Goal: Transaction & Acquisition: Purchase product/service

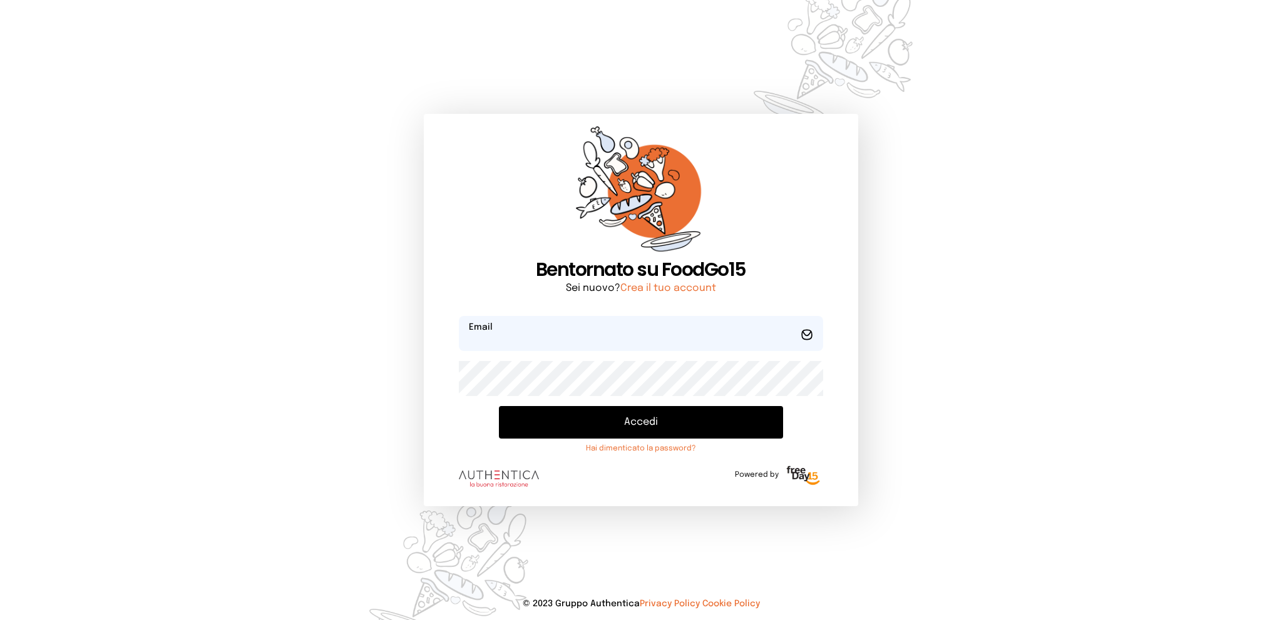
type input "**********"
click at [650, 424] on button "Accedi" at bounding box center [640, 422] width 283 height 33
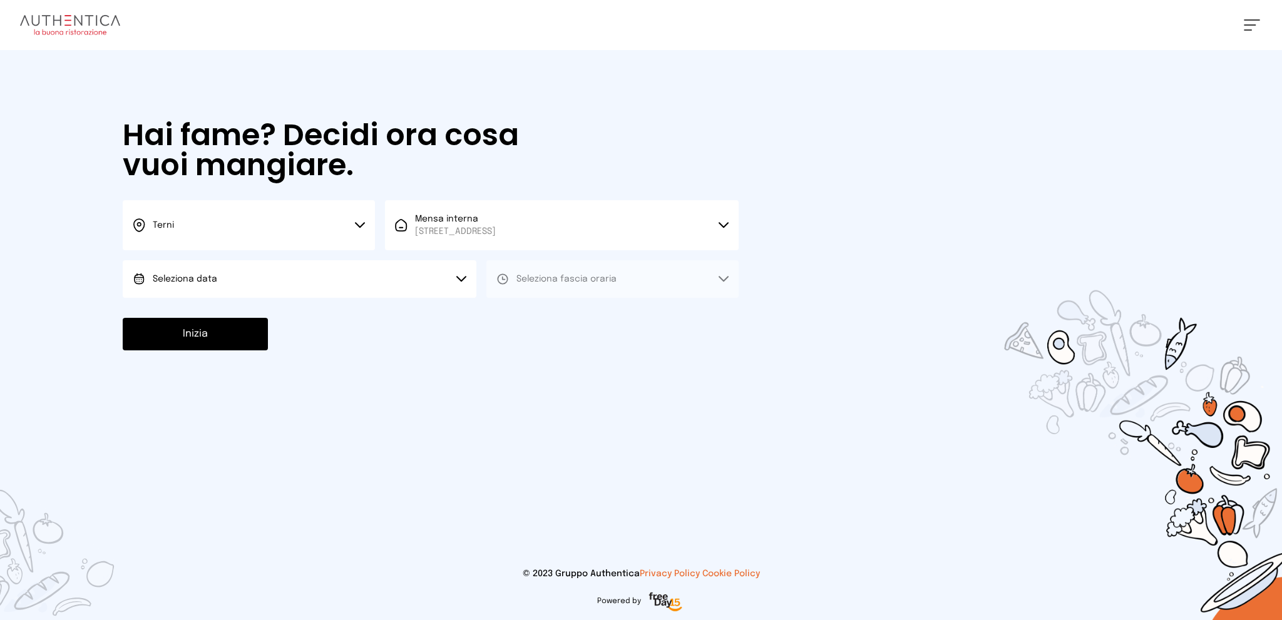
click at [342, 283] on button "Seleziona data" at bounding box center [300, 279] width 354 height 38
click at [342, 310] on li "[DATE], [DATE]" at bounding box center [300, 314] width 354 height 33
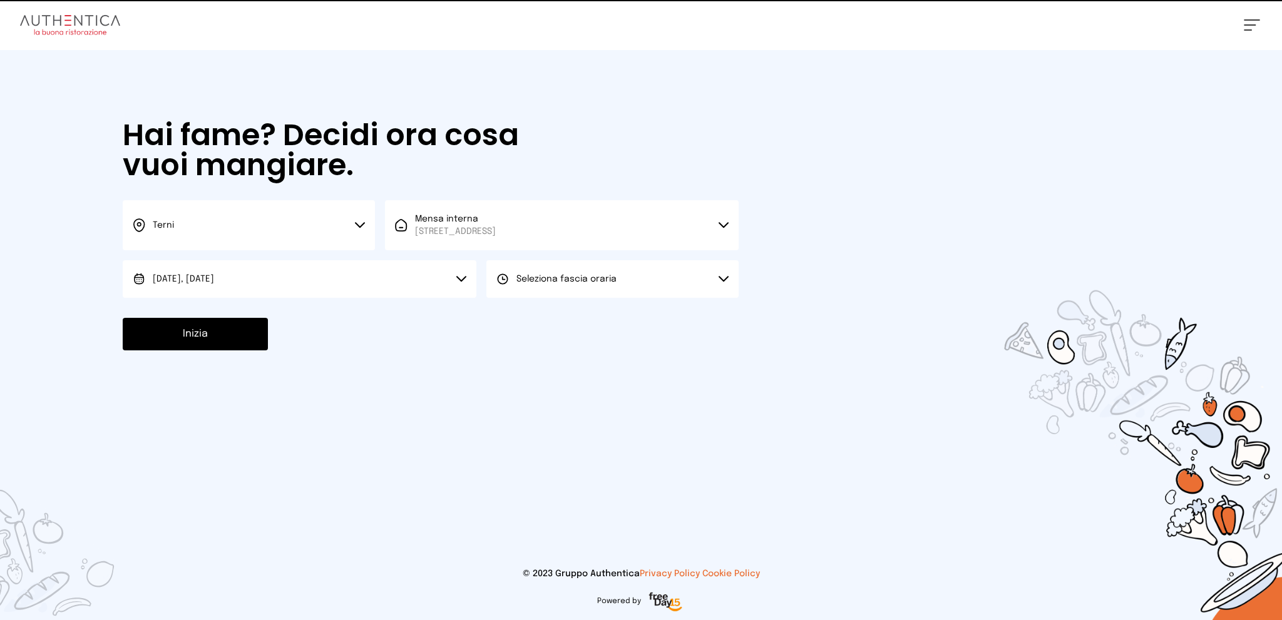
click at [582, 278] on span "Seleziona fascia oraria" at bounding box center [566, 279] width 100 height 9
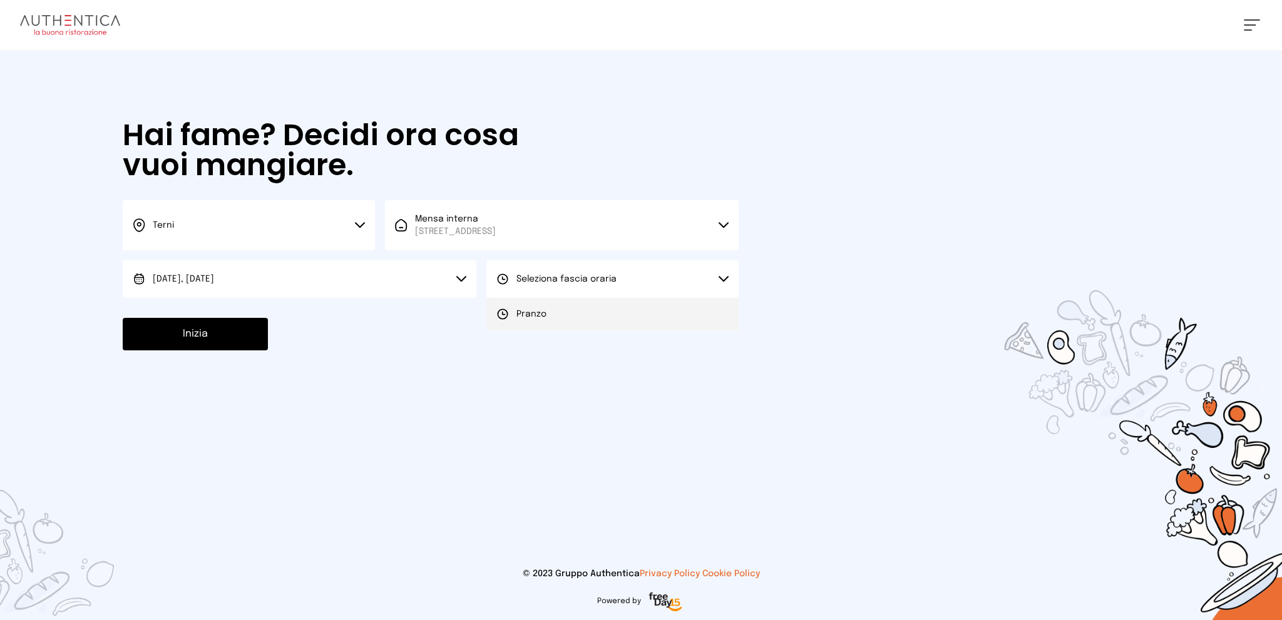
click at [593, 304] on li "Pranzo" at bounding box center [612, 314] width 252 height 33
click at [233, 327] on button "Inizia" at bounding box center [195, 334] width 145 height 33
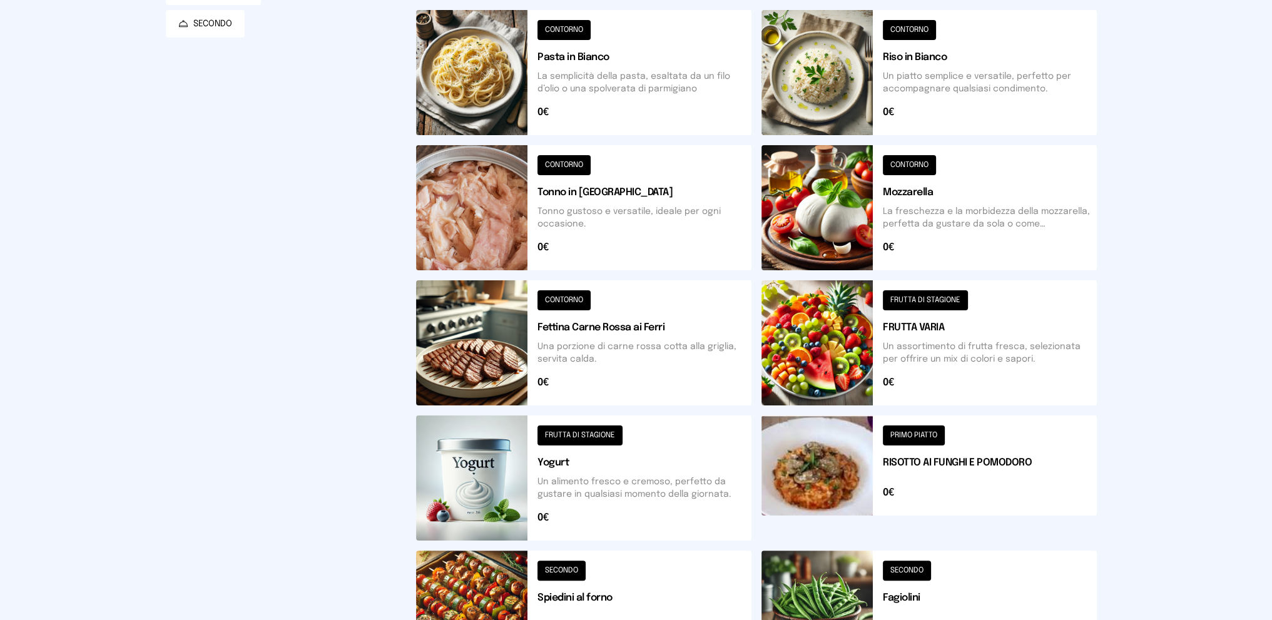
scroll to position [402, 0]
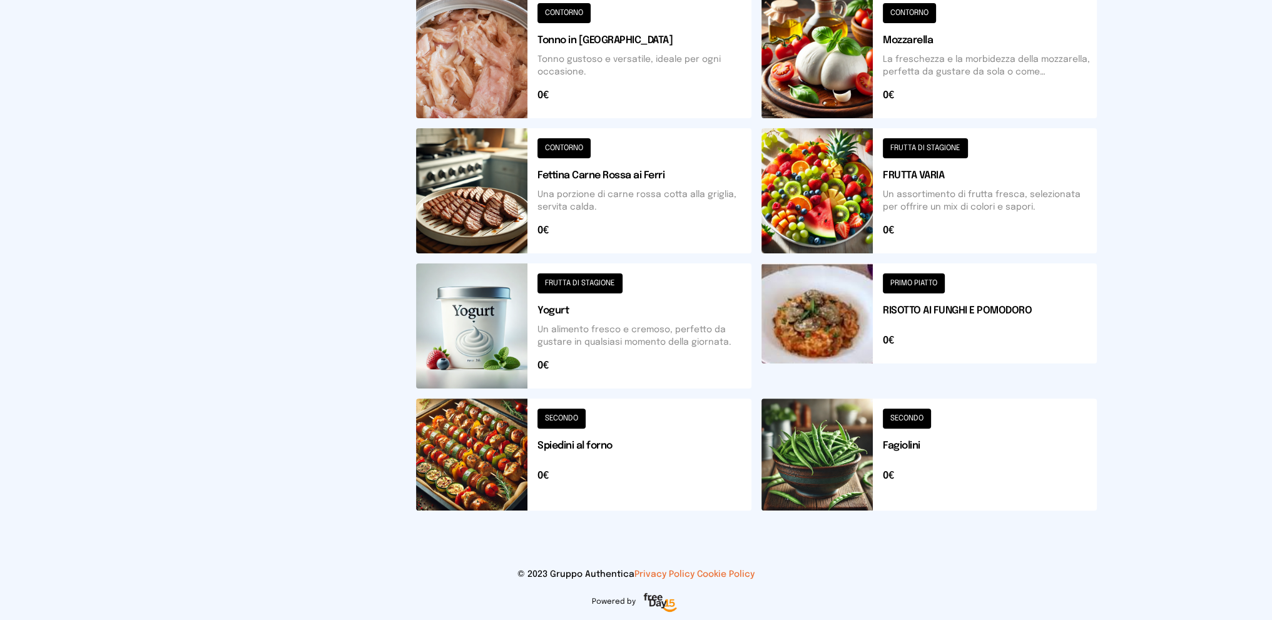
click at [975, 450] on button at bounding box center [929, 455] width 335 height 112
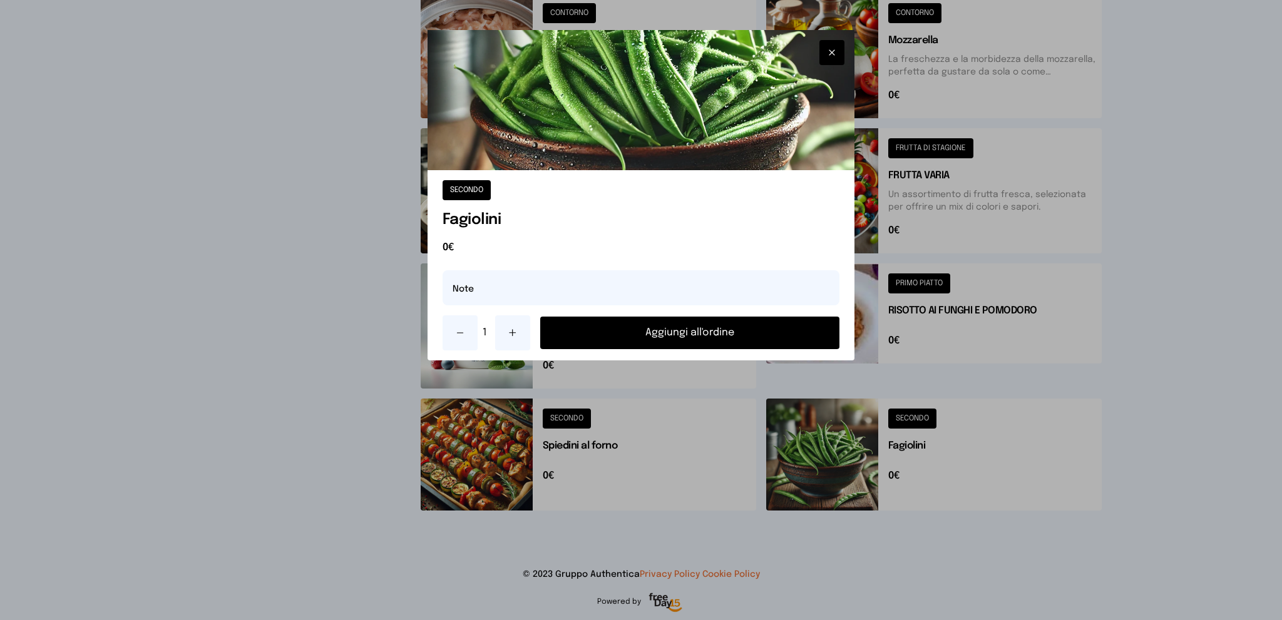
click at [508, 332] on icon at bounding box center [513, 333] width 10 height 10
click at [603, 341] on button "Aggiungi all'ordine" at bounding box center [690, 333] width 300 height 33
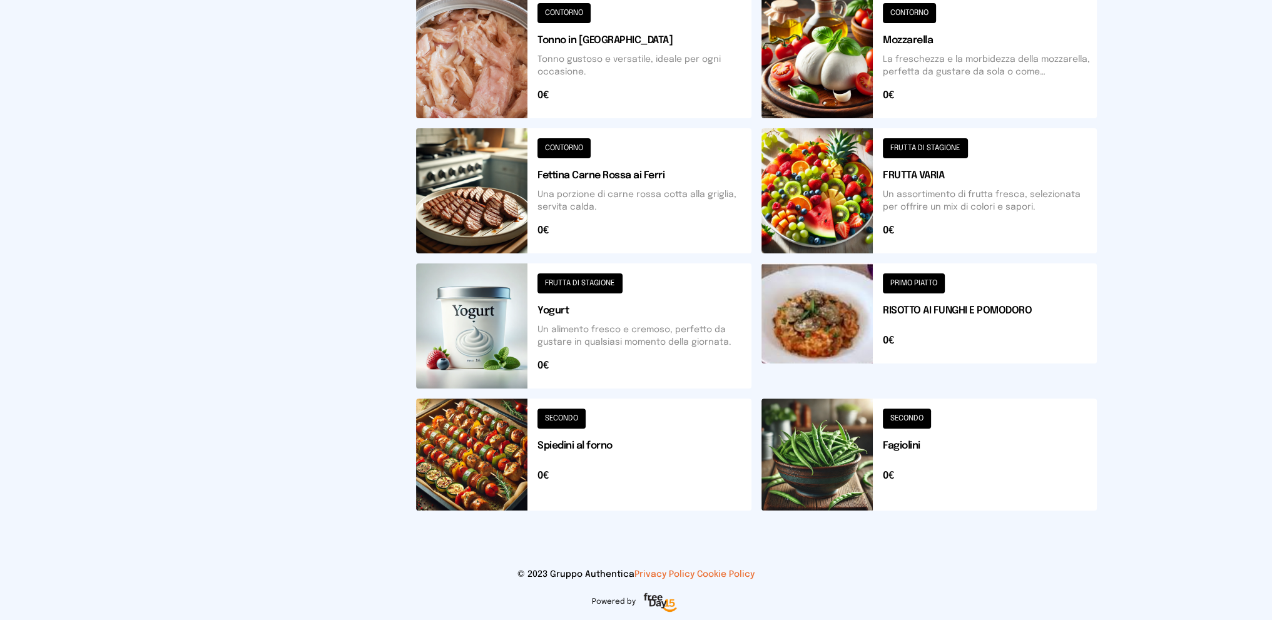
scroll to position [152, 0]
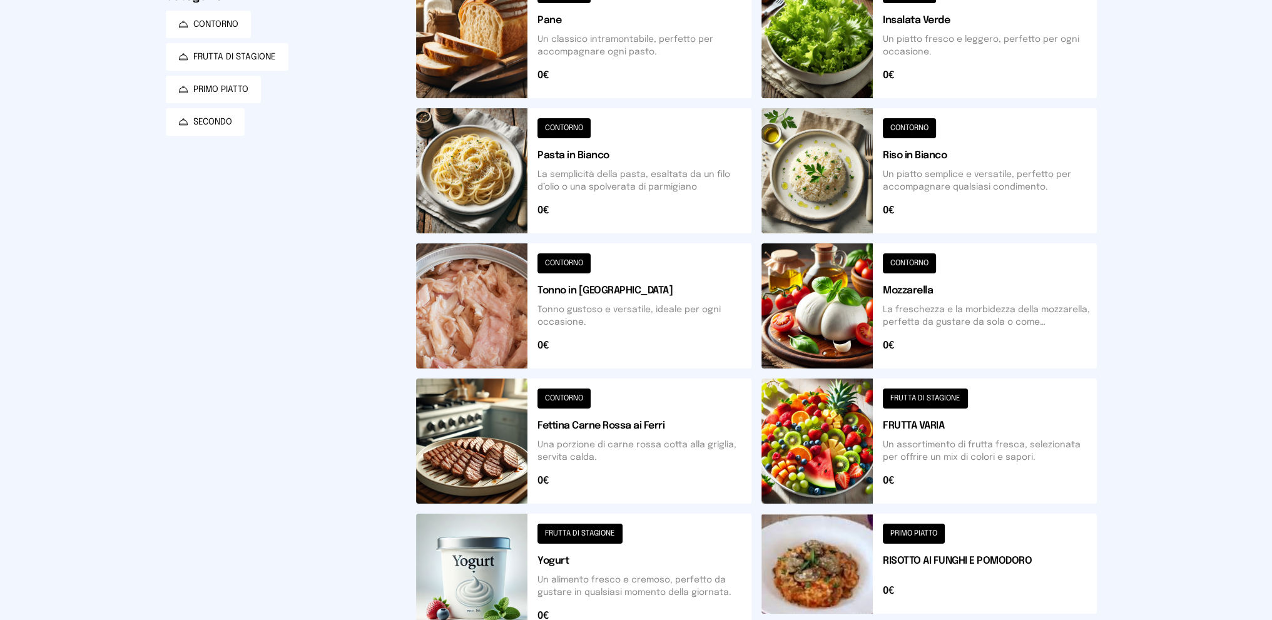
click at [974, 193] on button at bounding box center [929, 170] width 335 height 125
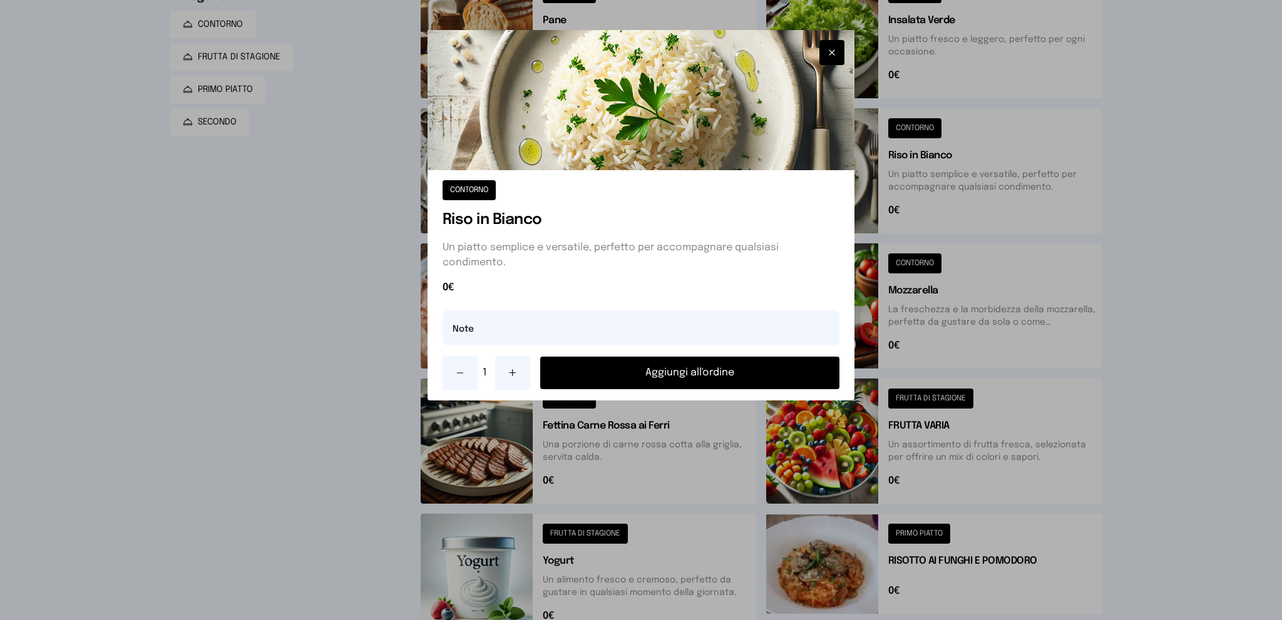
click at [670, 370] on button "Aggiungi all'ordine" at bounding box center [690, 373] width 300 height 33
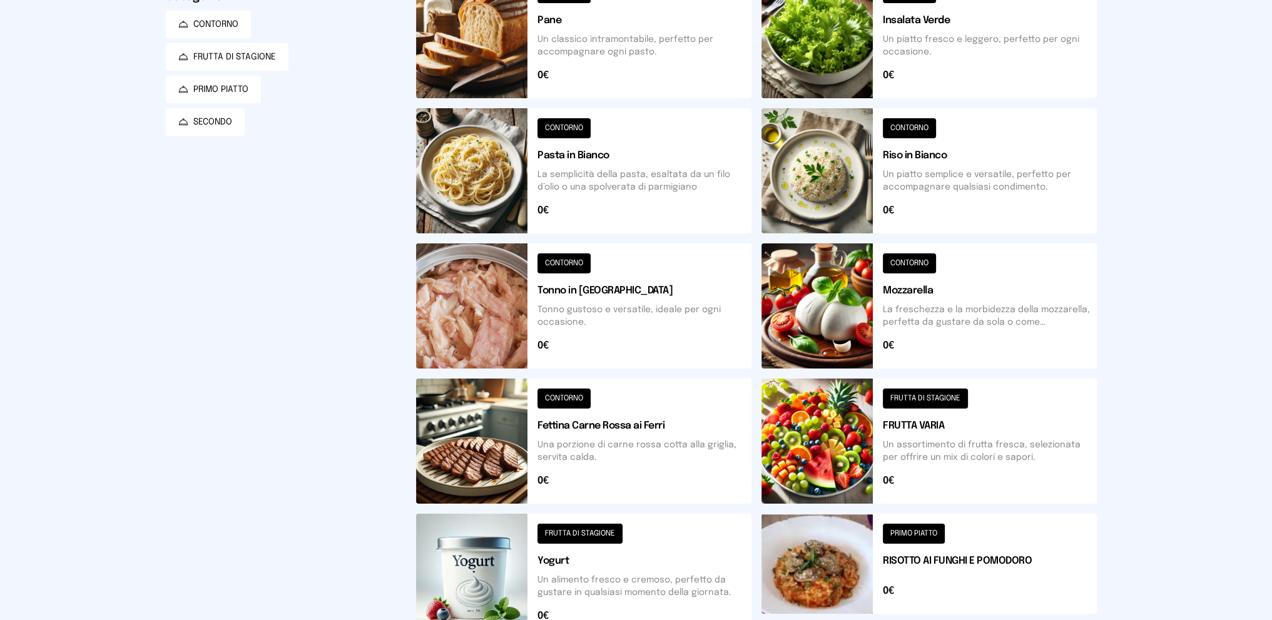
click at [628, 442] on button at bounding box center [583, 441] width 335 height 125
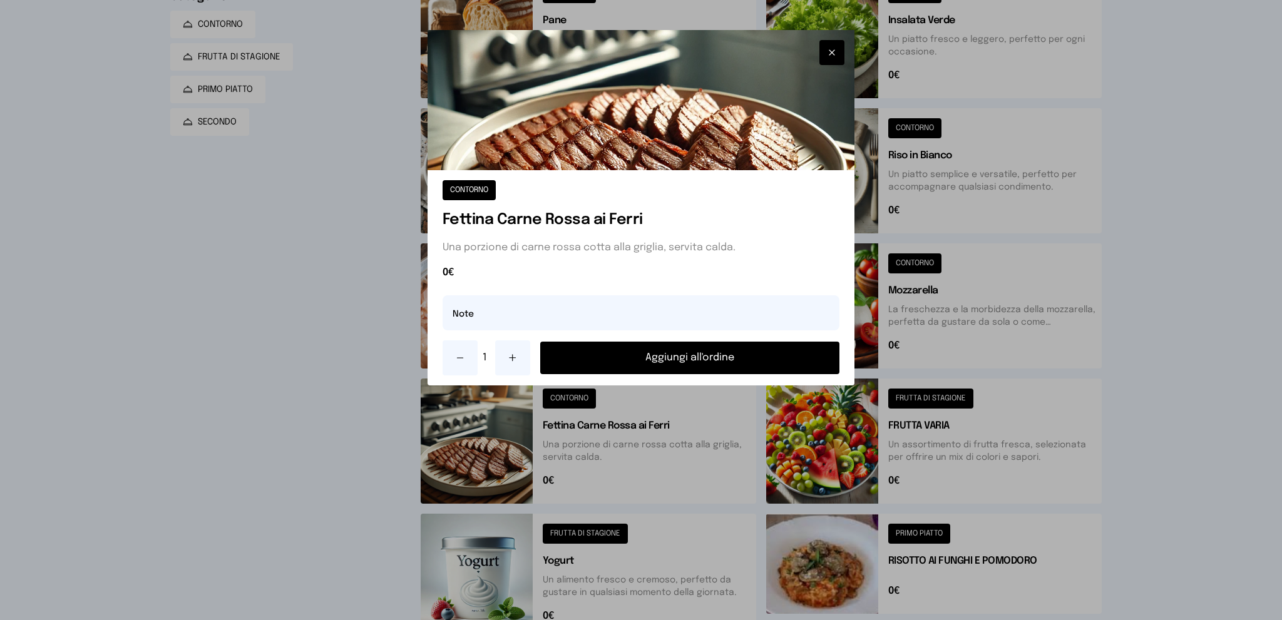
click at [655, 362] on button "Aggiungi all'ordine" at bounding box center [690, 358] width 300 height 33
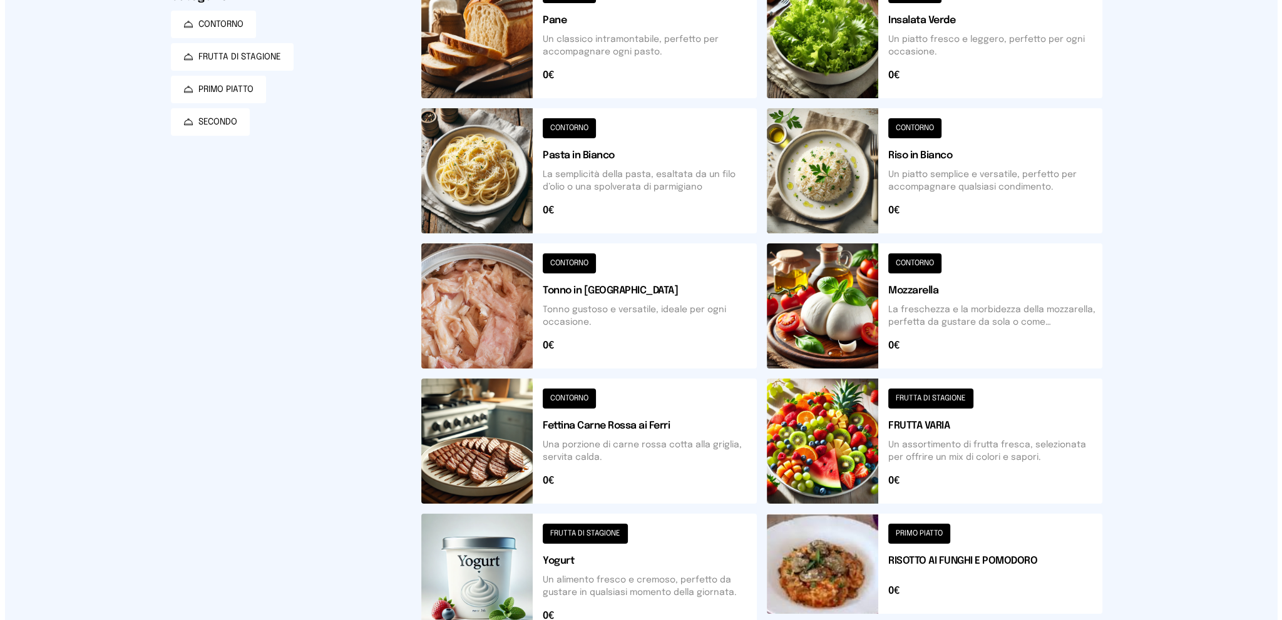
scroll to position [0, 0]
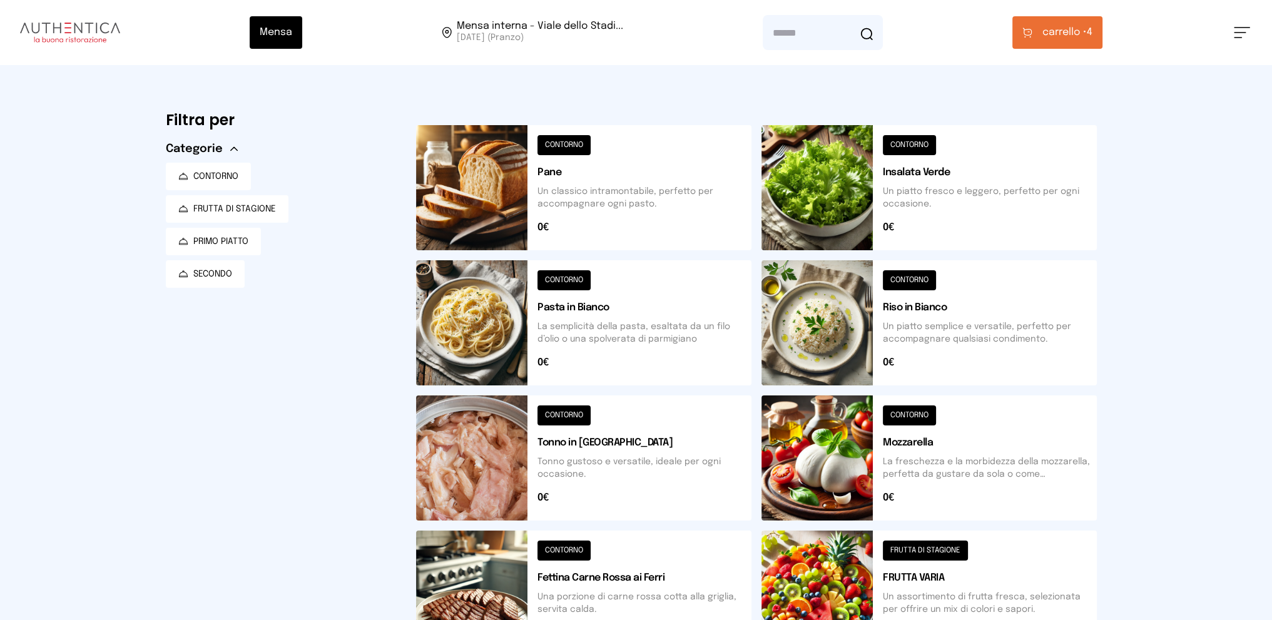
click at [1042, 29] on button "carrello • 4" at bounding box center [1058, 32] width 90 height 33
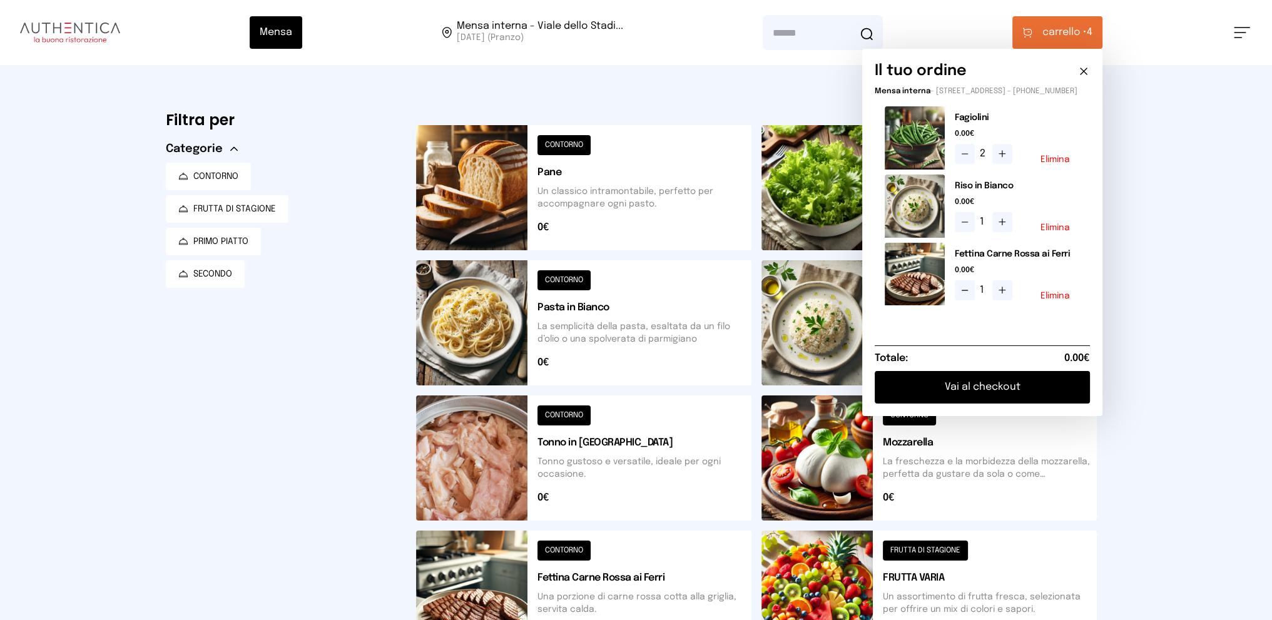
click at [968, 400] on button "Vai al checkout" at bounding box center [982, 387] width 215 height 33
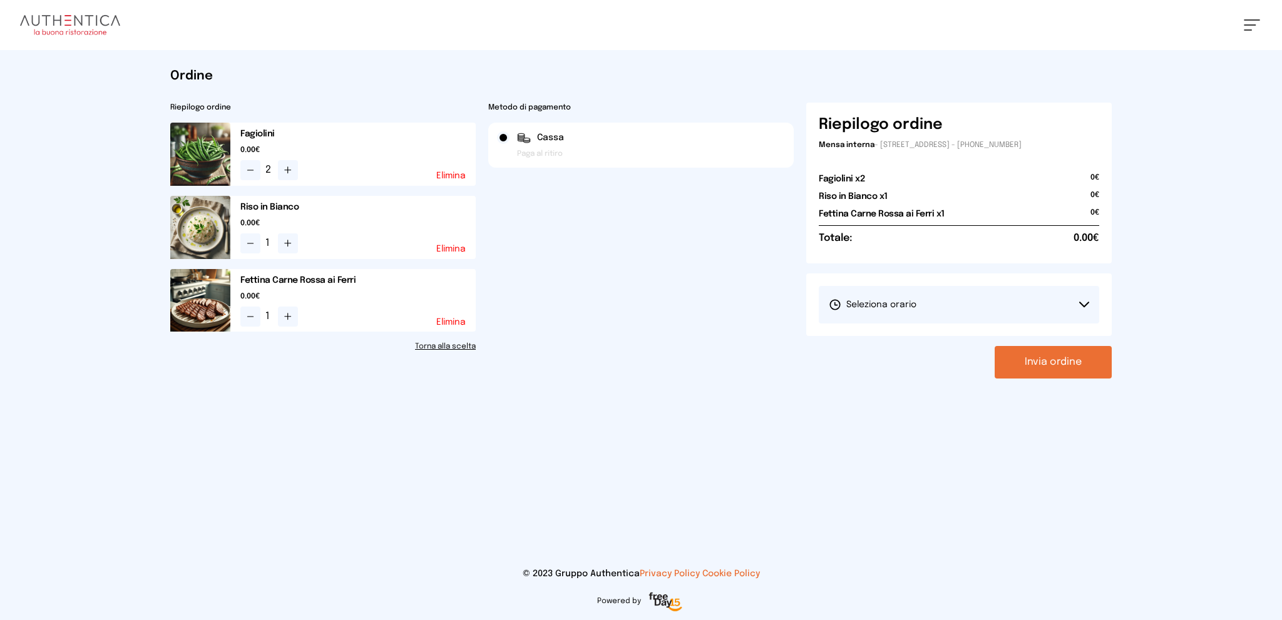
click at [936, 301] on button "Seleziona orario" at bounding box center [959, 305] width 280 height 38
click at [933, 332] on li "1° Turno (13:00 - 15:00)" at bounding box center [959, 340] width 280 height 33
click at [1047, 364] on button "Invia ordine" at bounding box center [1052, 362] width 117 height 33
